Goal: Find specific page/section: Find specific page/section

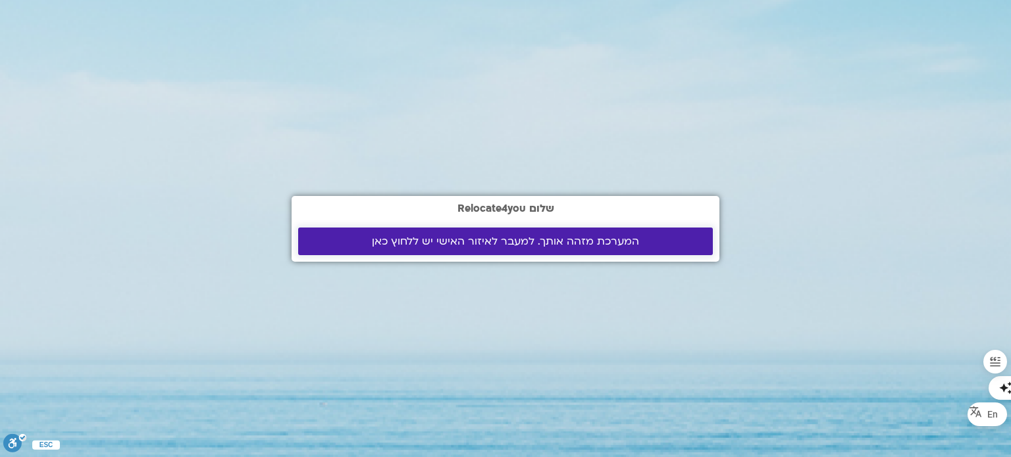
click at [468, 242] on span "המערכת מזהה אותך. למעבר לאיזור האישי יש ללחוץ כאן" at bounding box center [505, 242] width 267 height 12
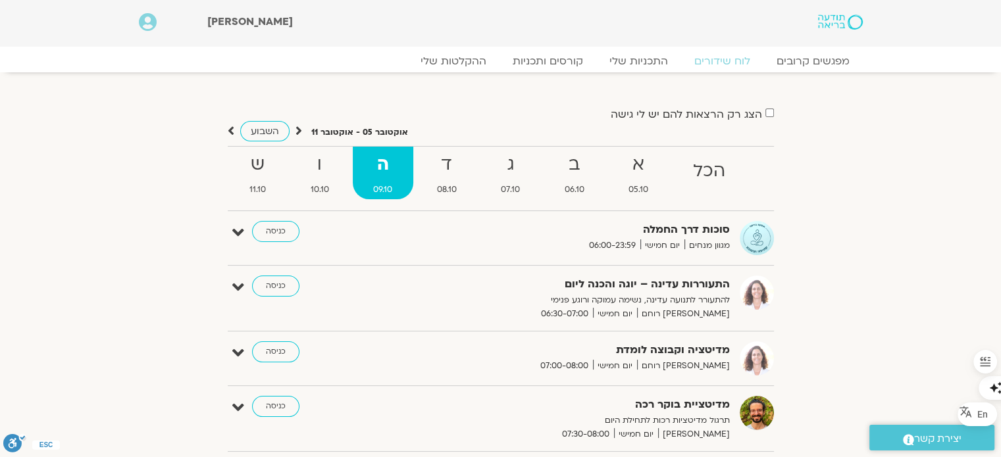
scroll to position [263, 0]
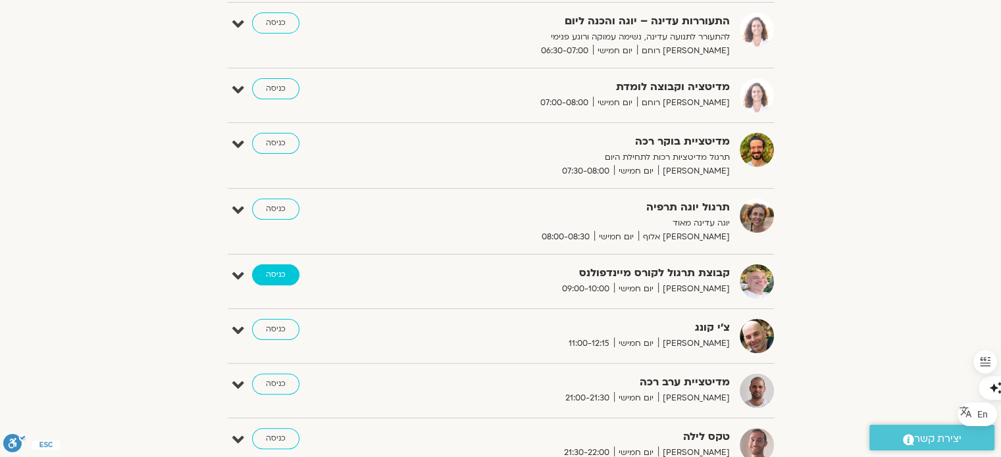
click at [287, 274] on link "כניסה" at bounding box center [275, 275] width 47 height 21
